Goal: Find specific page/section: Find specific page/section

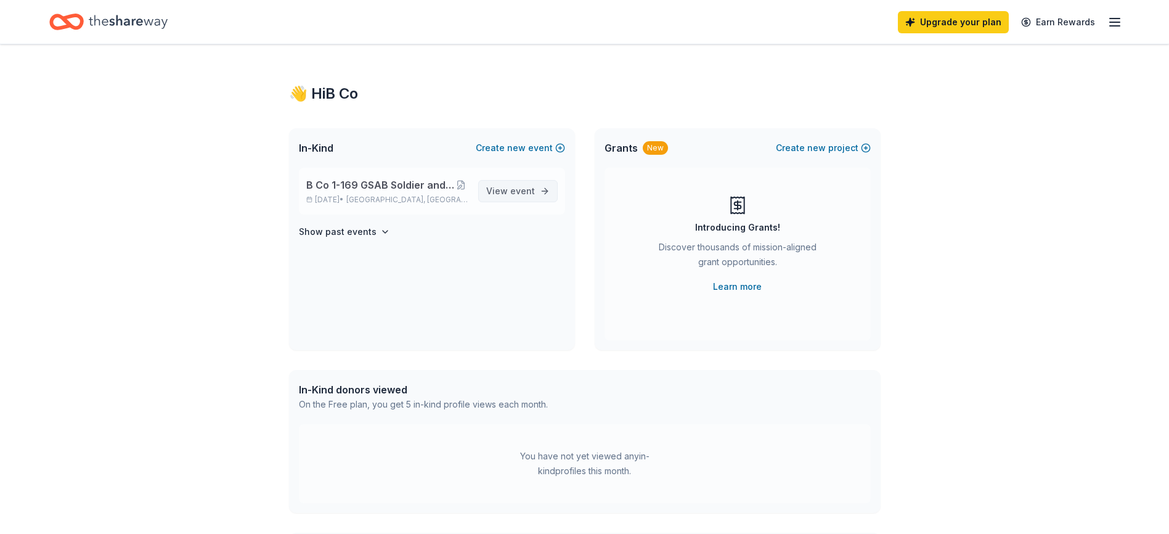
click at [540, 195] on link "View event" at bounding box center [518, 191] width 80 height 22
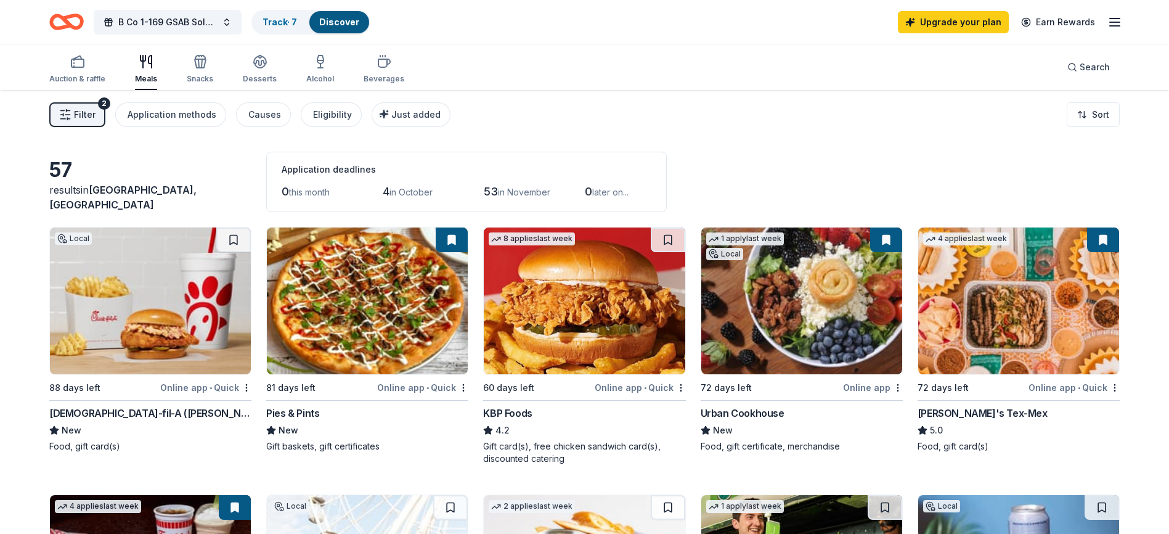
click at [91, 116] on span "Filter" at bounding box center [85, 114] width 22 height 15
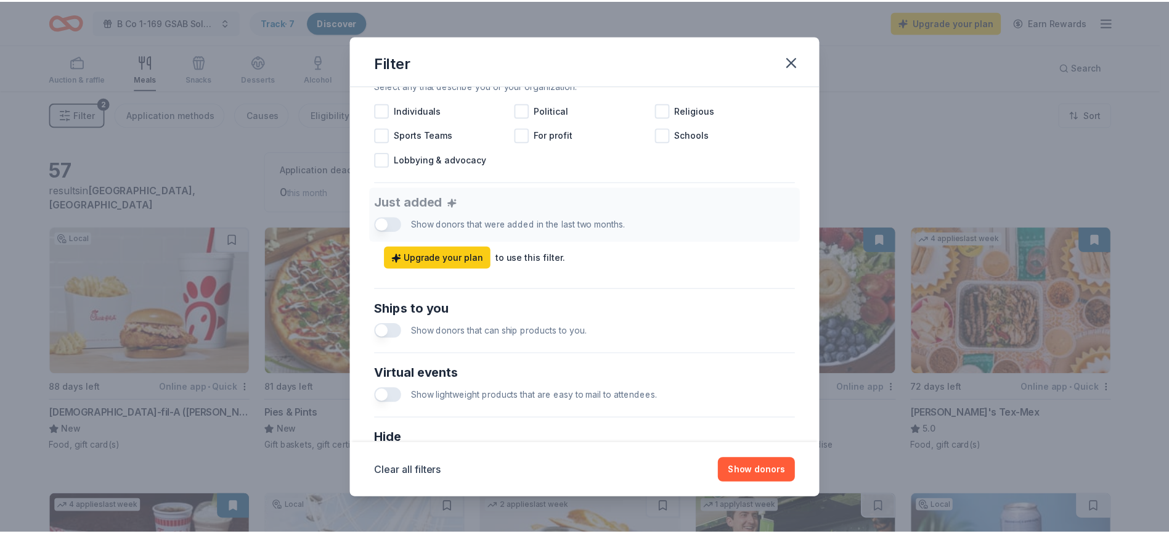
scroll to position [538, 0]
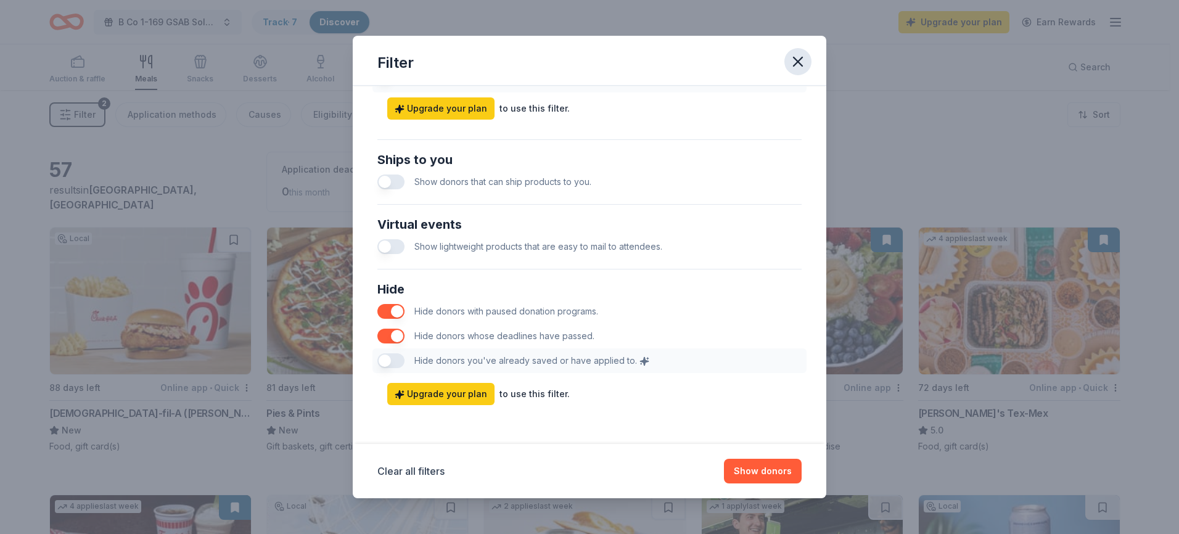
click at [801, 56] on icon "button" at bounding box center [797, 61] width 17 height 17
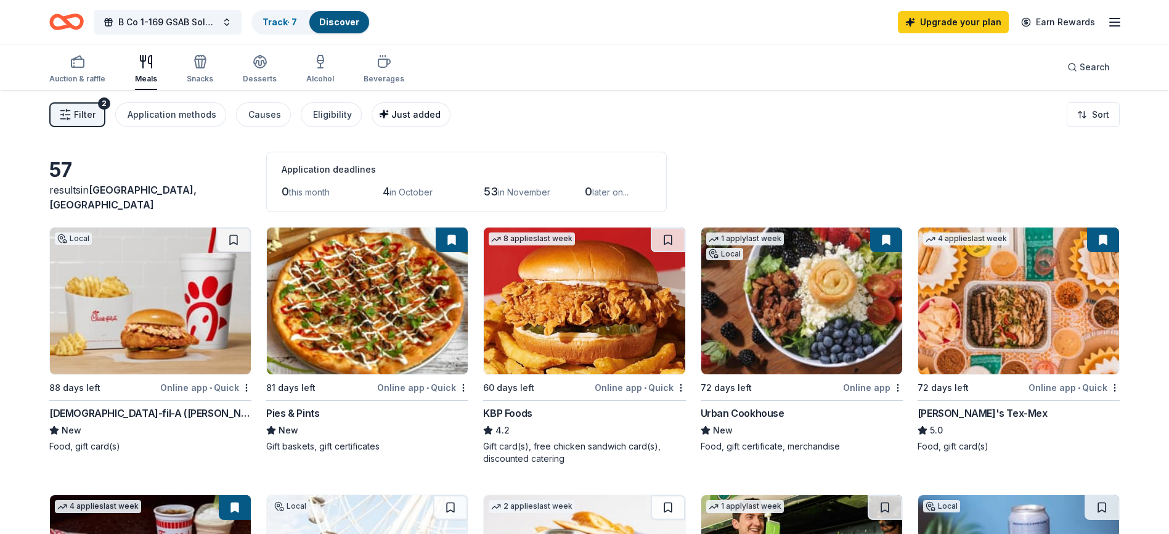
click at [391, 117] on span "Just added" at bounding box center [415, 114] width 49 height 10
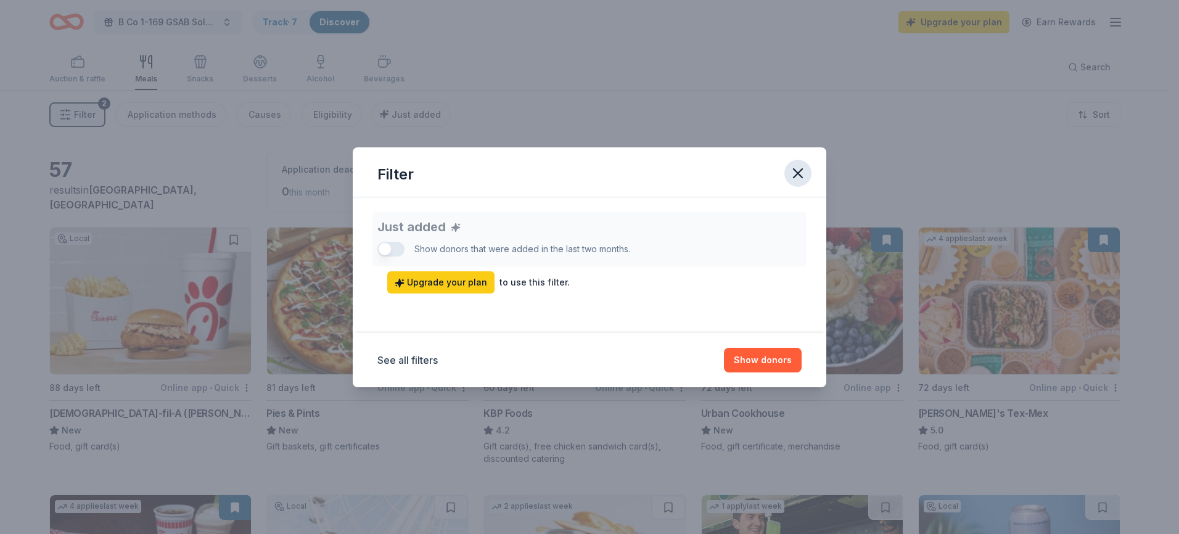
click at [805, 176] on icon "button" at bounding box center [797, 173] width 17 height 17
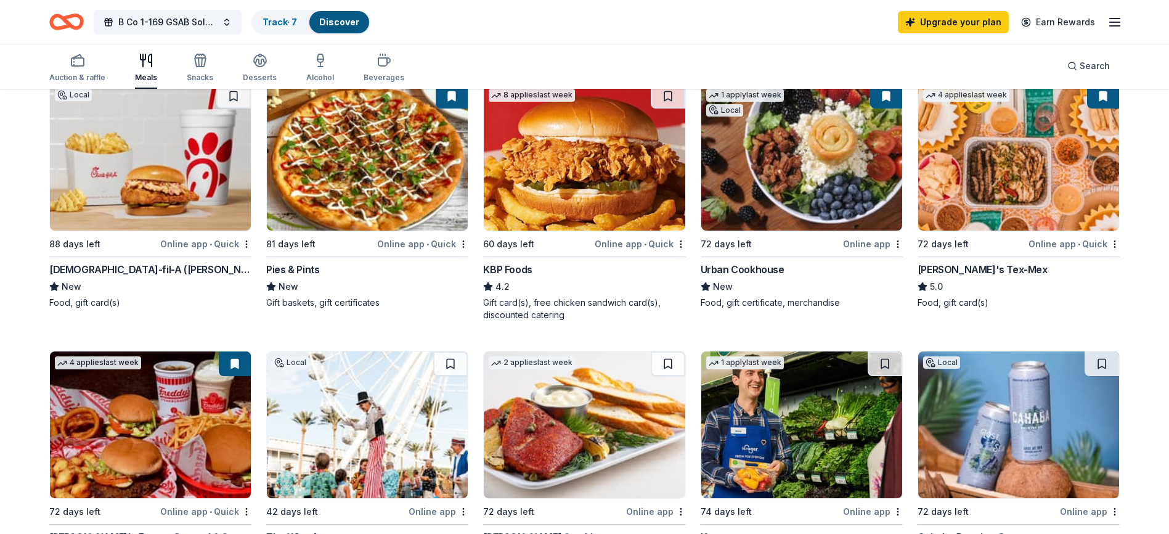
scroll to position [0, 0]
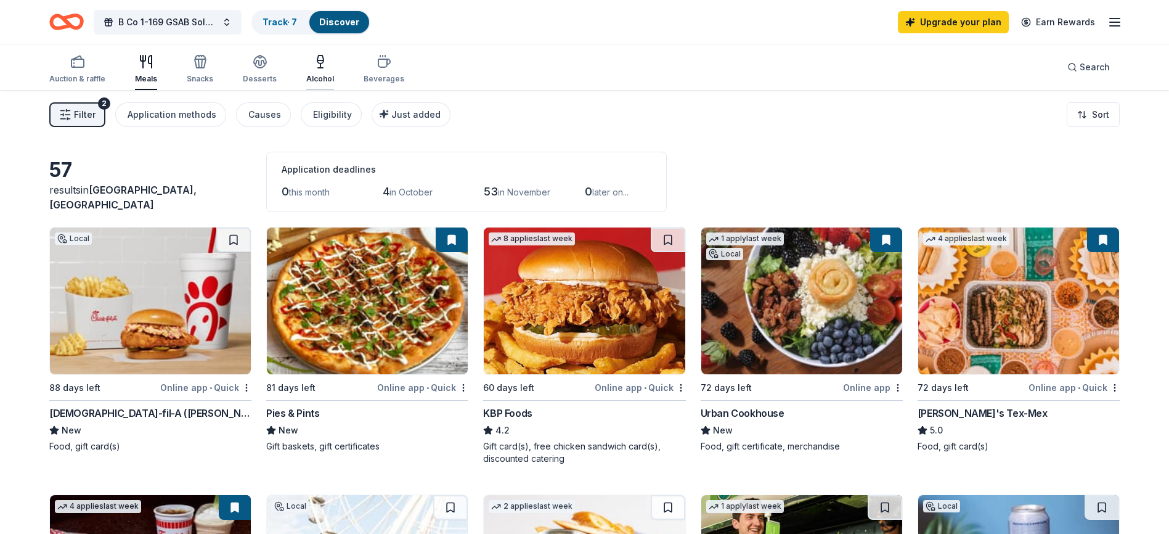
click at [306, 74] on div "Alcohol" at bounding box center [320, 79] width 28 height 10
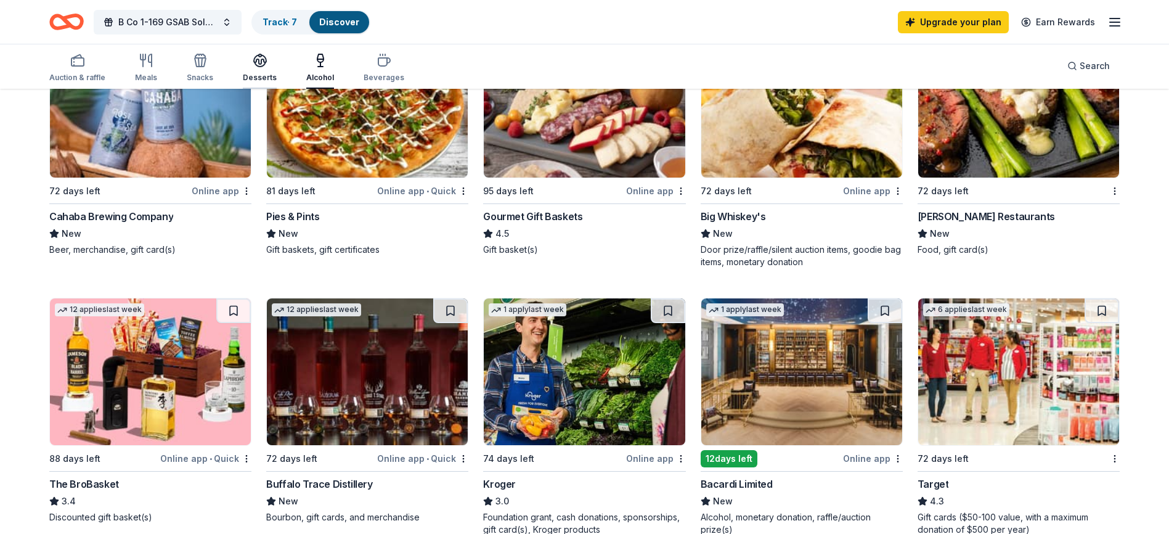
scroll to position [185, 0]
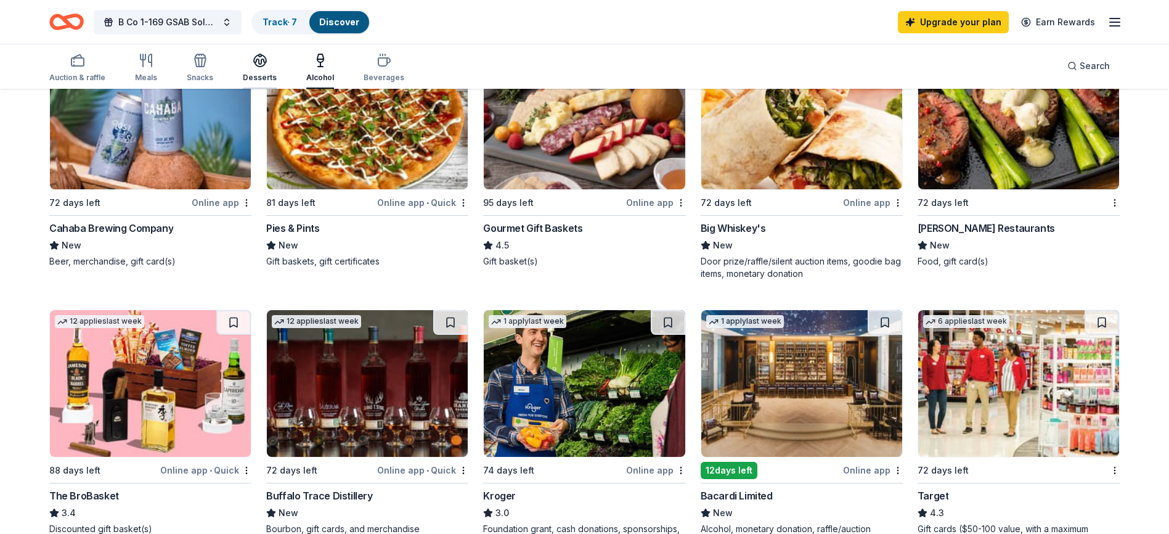
click at [255, 60] on icon "button" at bounding box center [260, 59] width 12 height 9
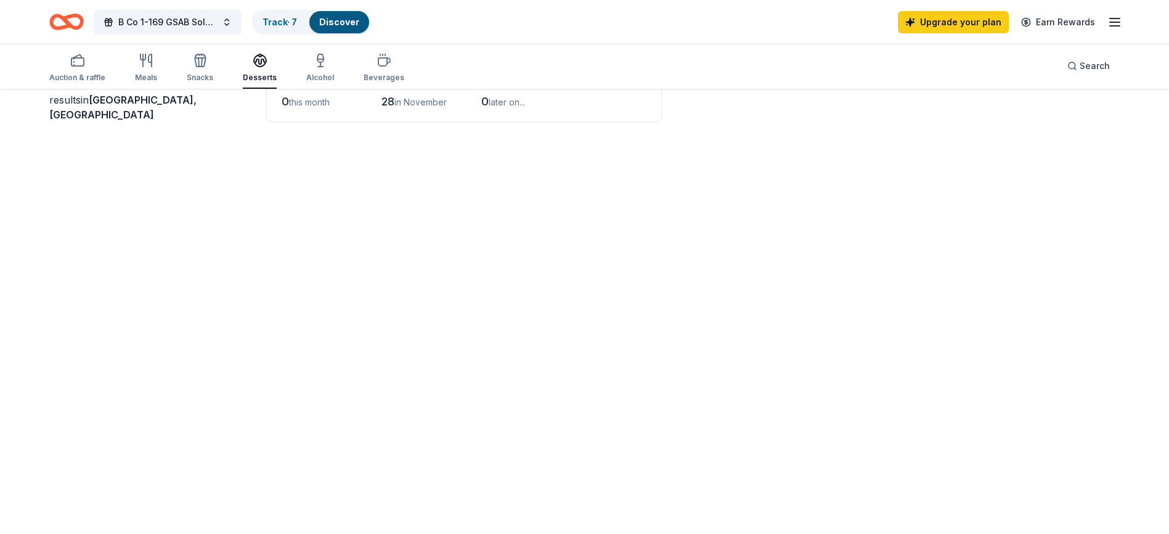
scroll to position [319, 0]
